Goal: Information Seeking & Learning: Learn about a topic

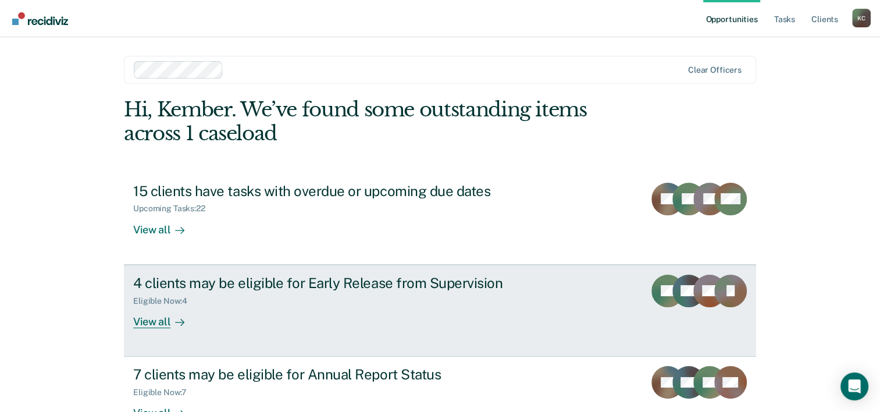
click at [474, 315] on div "4 clients may be eligible for Early Release from Supervision Eligible Now : 4 V…" at bounding box center [351, 300] width 436 height 53
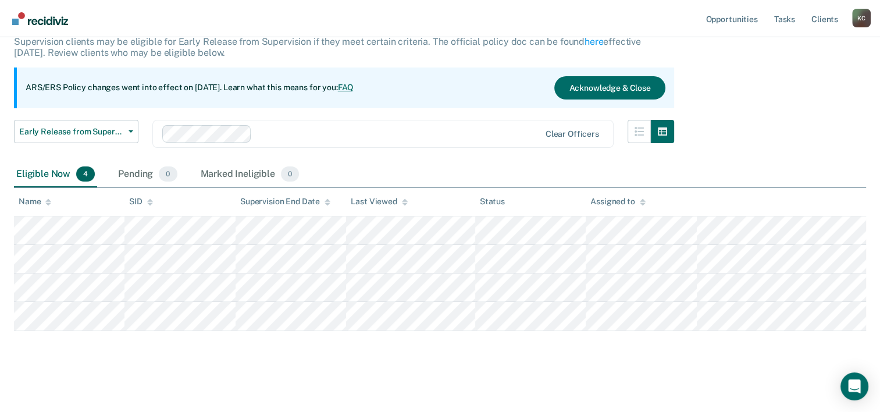
scroll to position [78, 0]
